Goal: Task Accomplishment & Management: Manage account settings

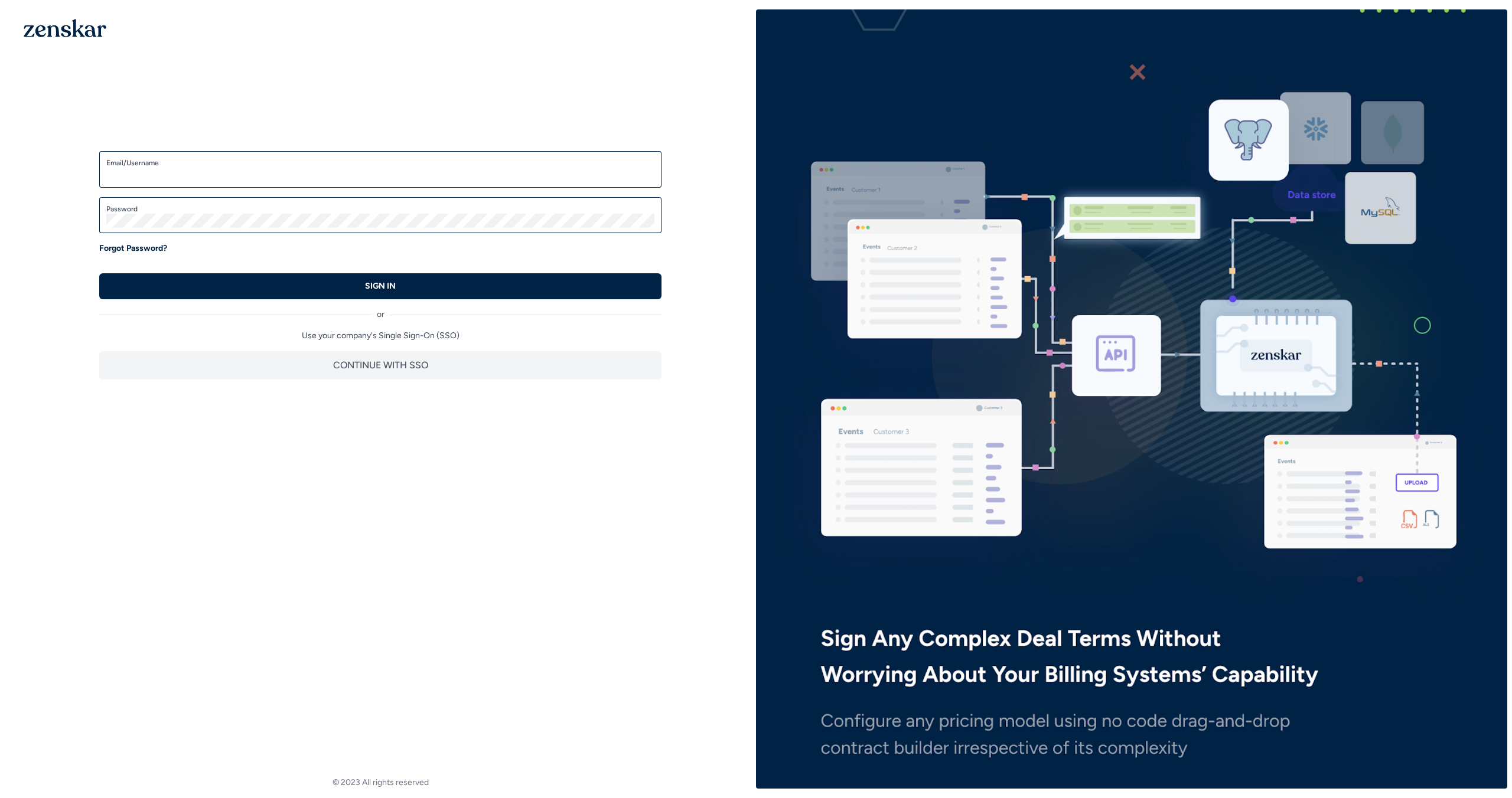
type input "**********"
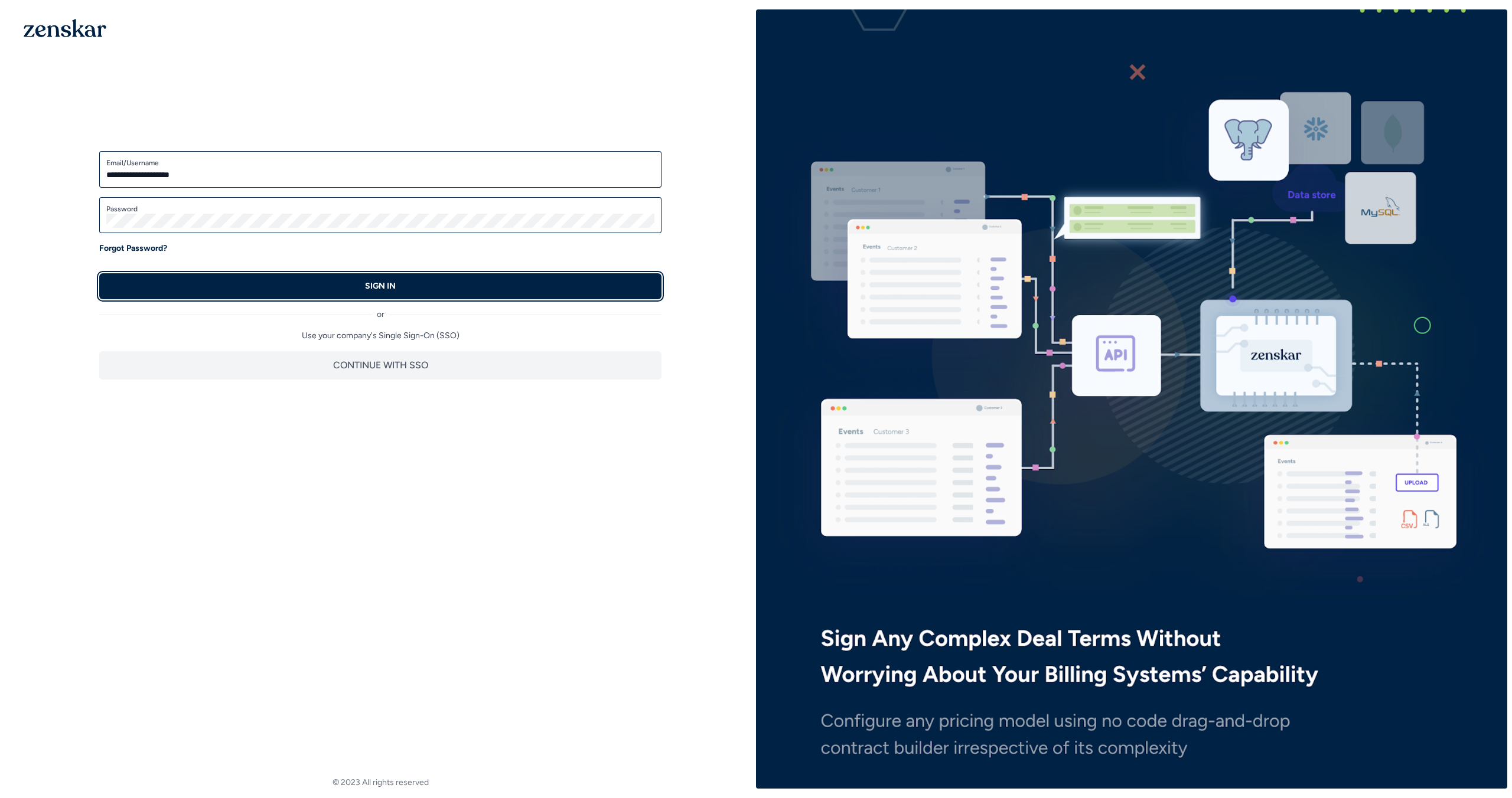
click at [616, 284] on button "SIGN IN" at bounding box center [381, 286] width 562 height 26
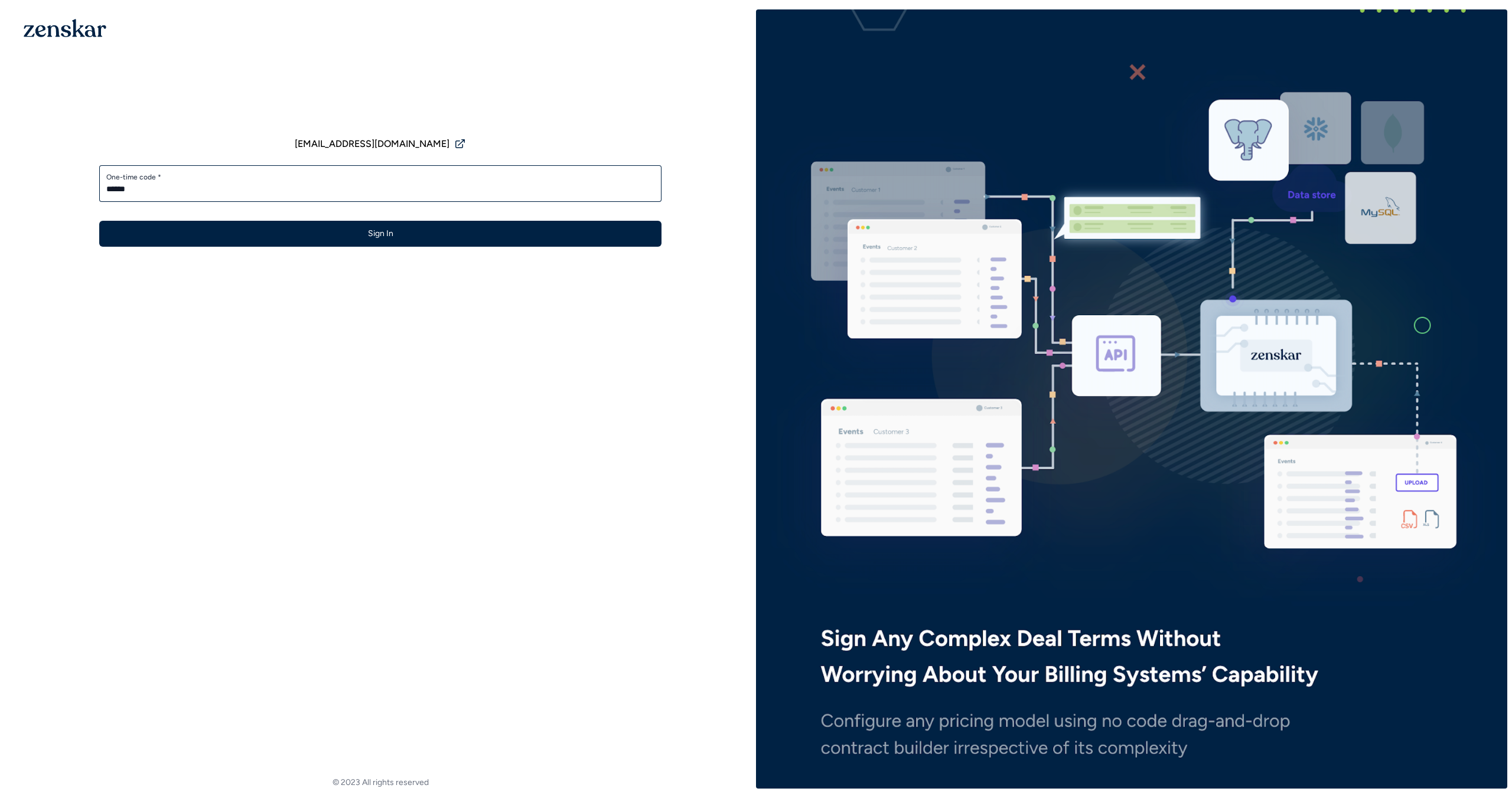
type input "******"
click at [100, 221] on button "Sign In" at bounding box center [381, 233] width 562 height 26
